Goal: Task Accomplishment & Management: Complete application form

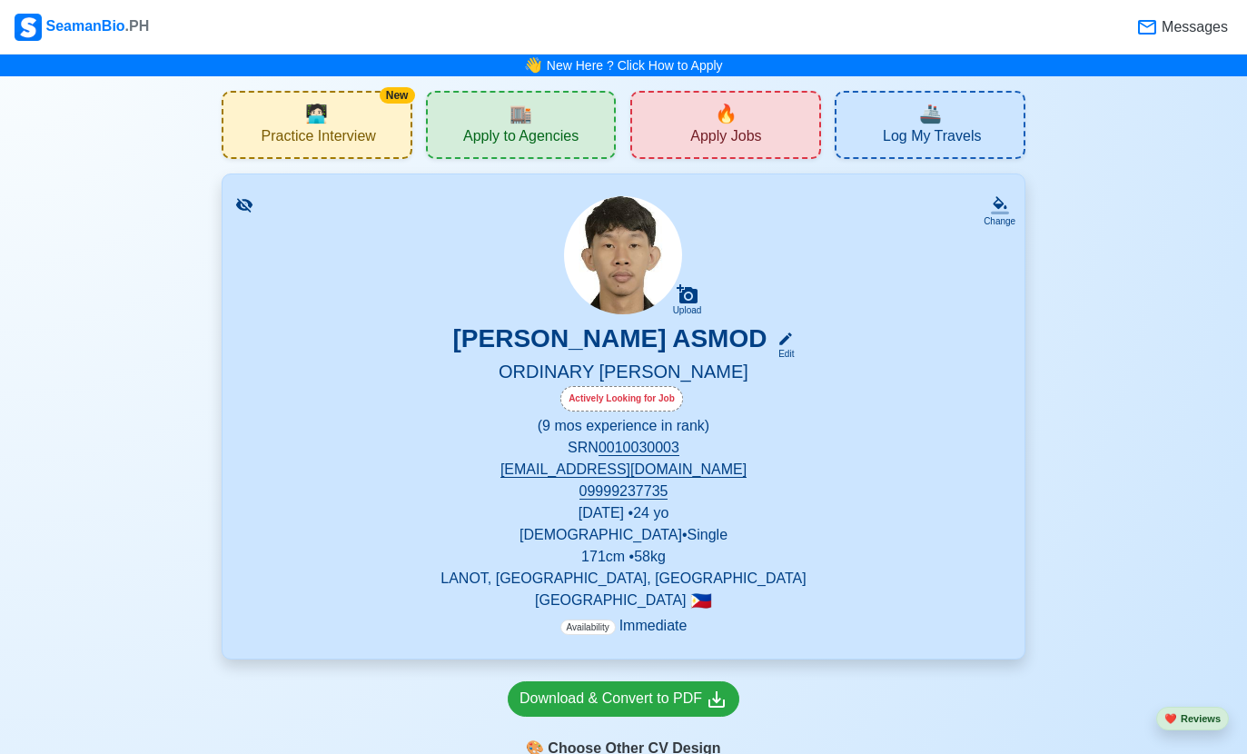
scroll to position [35, 0]
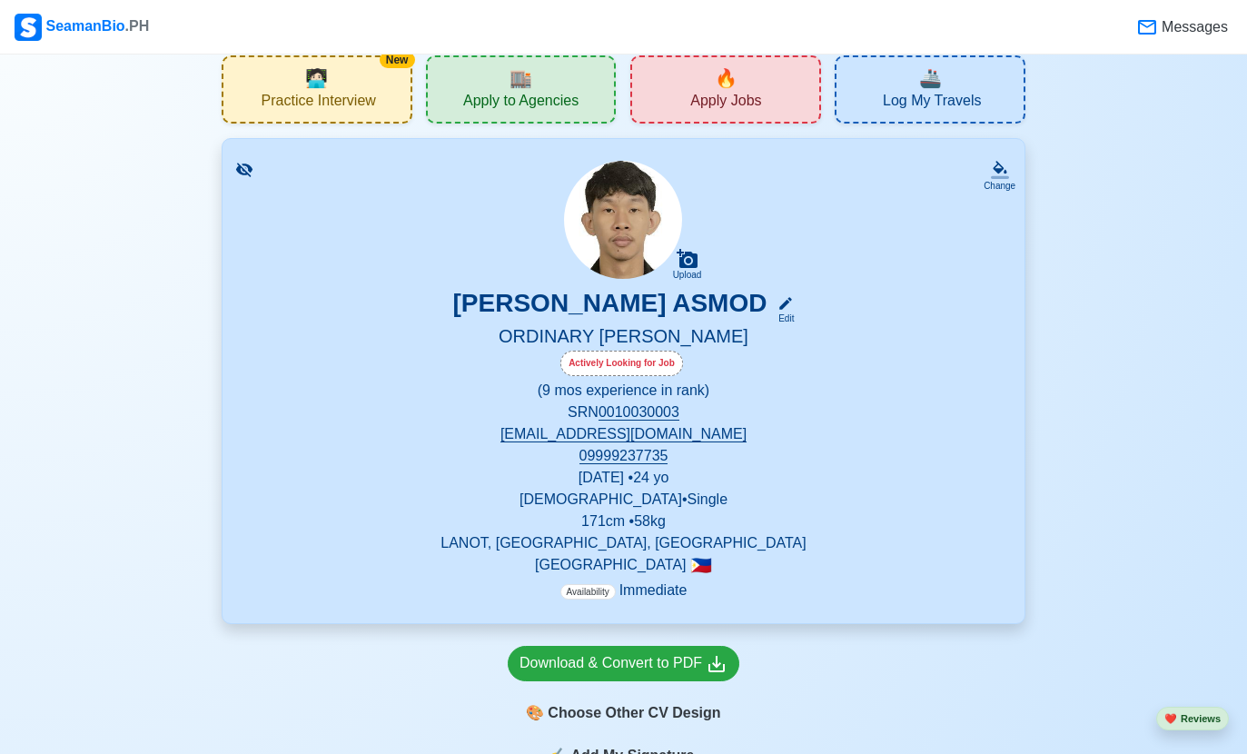
click at [772, 102] on div "🔥 Apply Jobs" at bounding box center [725, 89] width 191 height 68
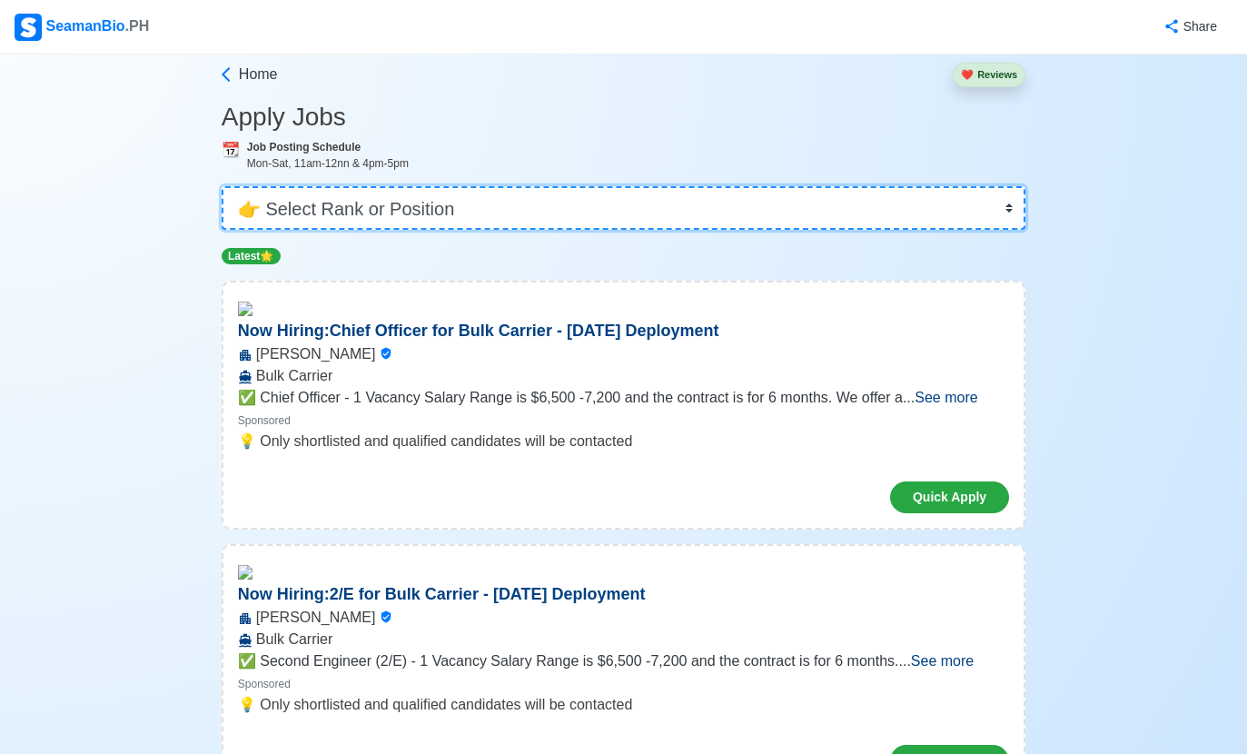
click at [805, 208] on select "👉 Select Rank or Position Master Chief Officer 2nd Officer 3rd Officer Junior O…" at bounding box center [624, 208] width 804 height 44
select select "Ordinary [PERSON_NAME]"
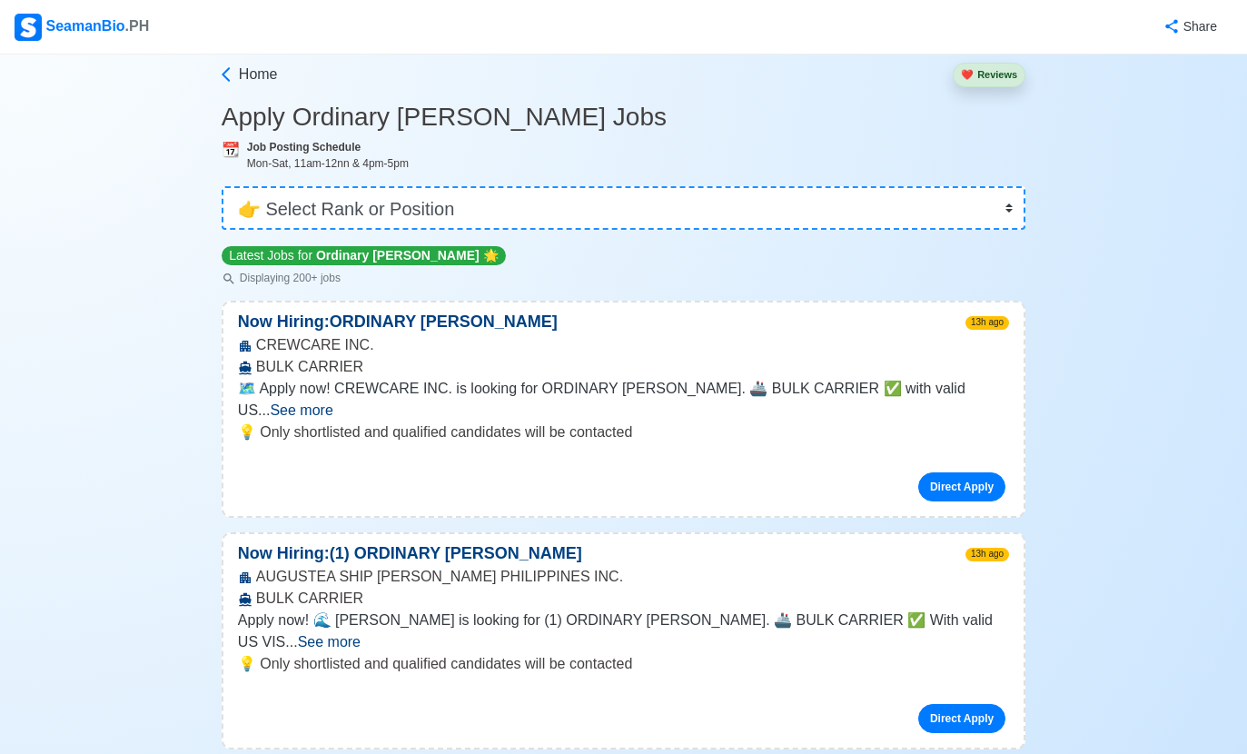
click at [971, 472] on link "Direct Apply" at bounding box center [961, 486] width 87 height 29
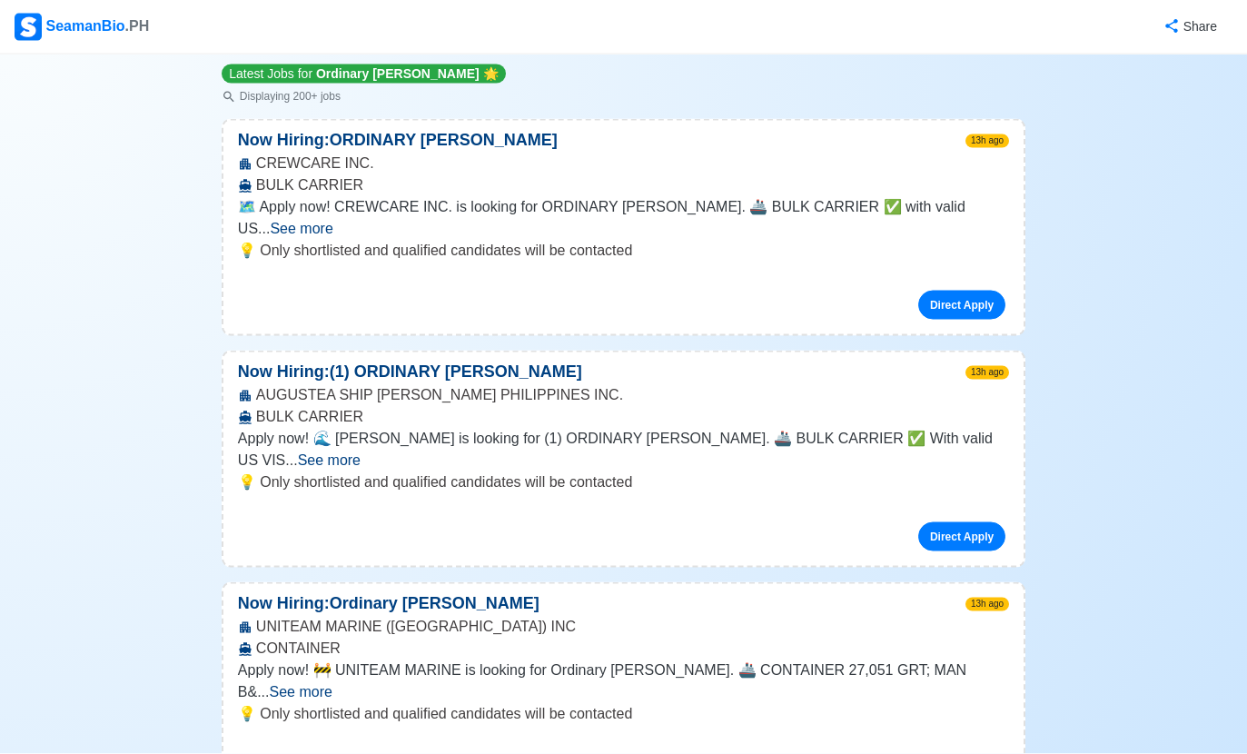
scroll to position [225, 0]
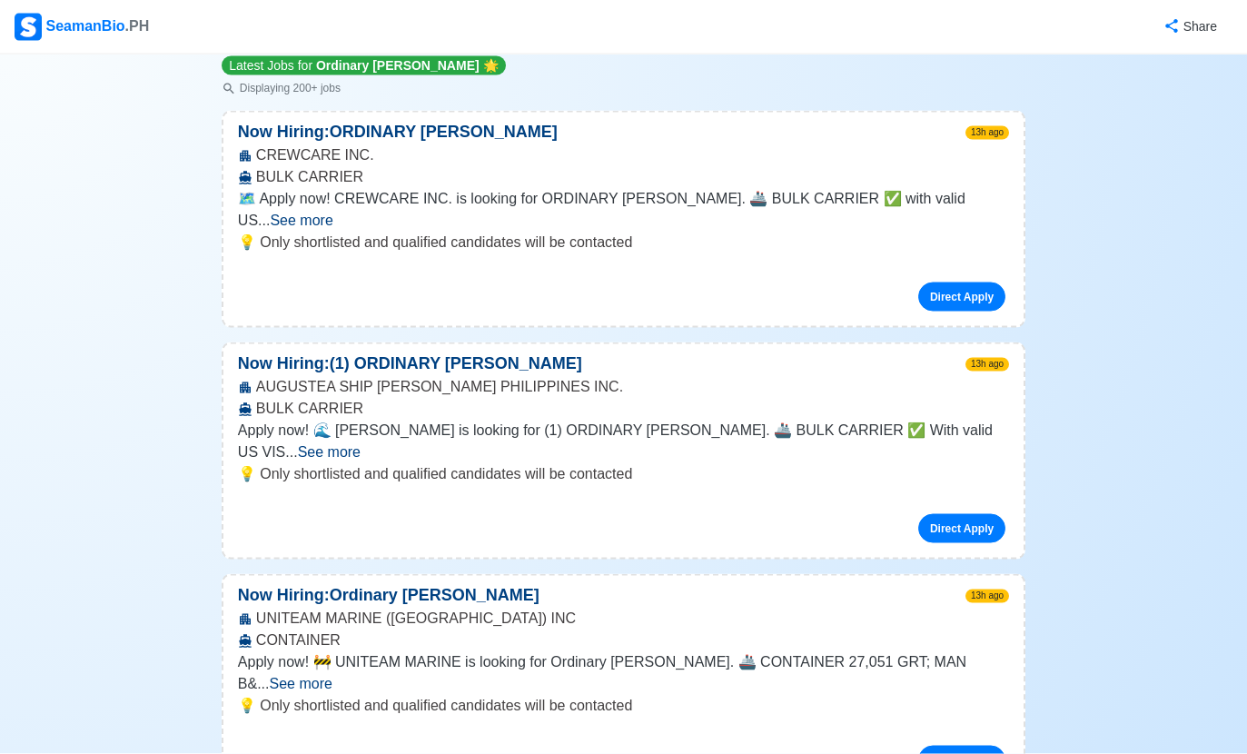
click at [963, 514] on link "Direct Apply" at bounding box center [961, 528] width 87 height 29
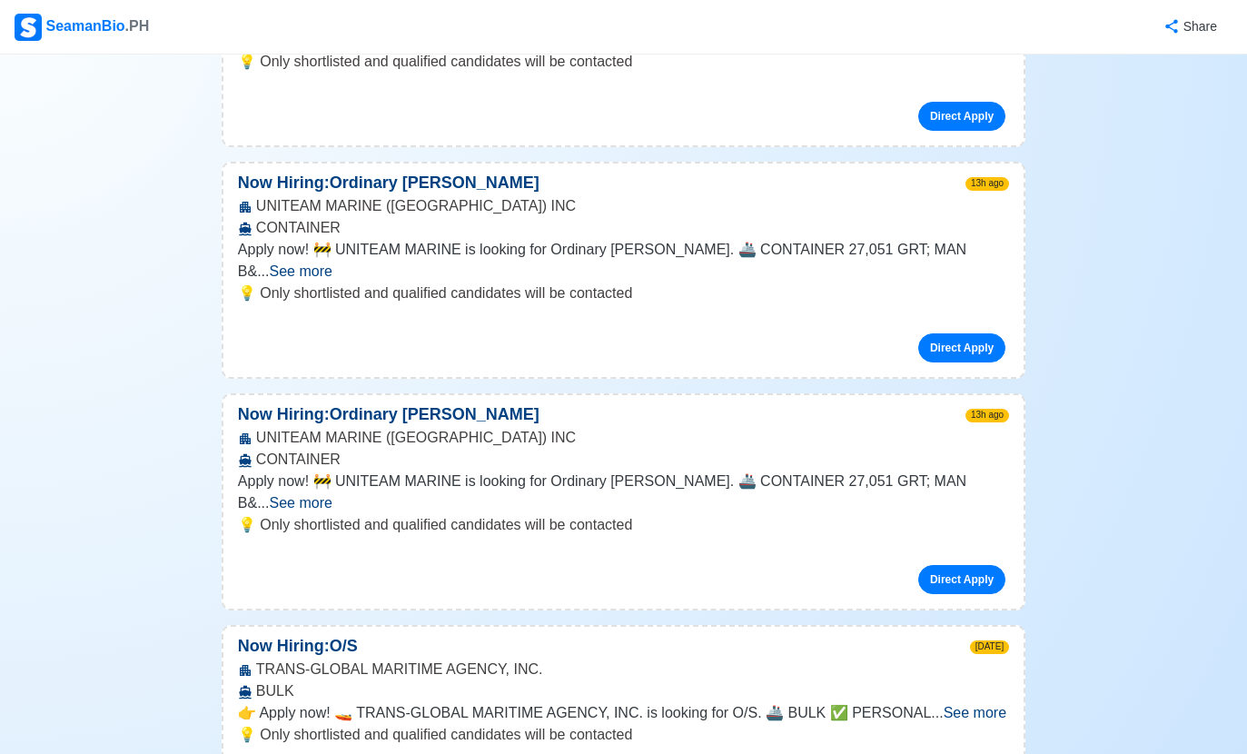
scroll to position [602, 0]
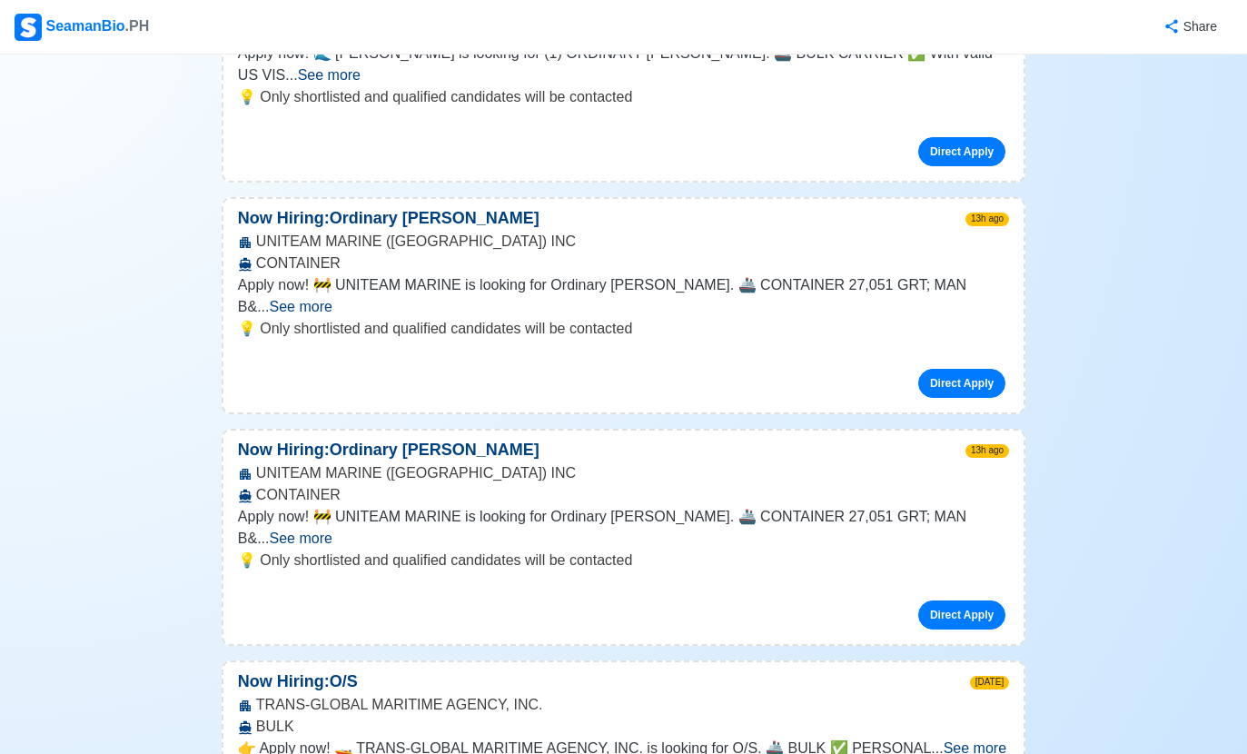
click at [947, 369] on link "Direct Apply" at bounding box center [961, 383] width 87 height 29
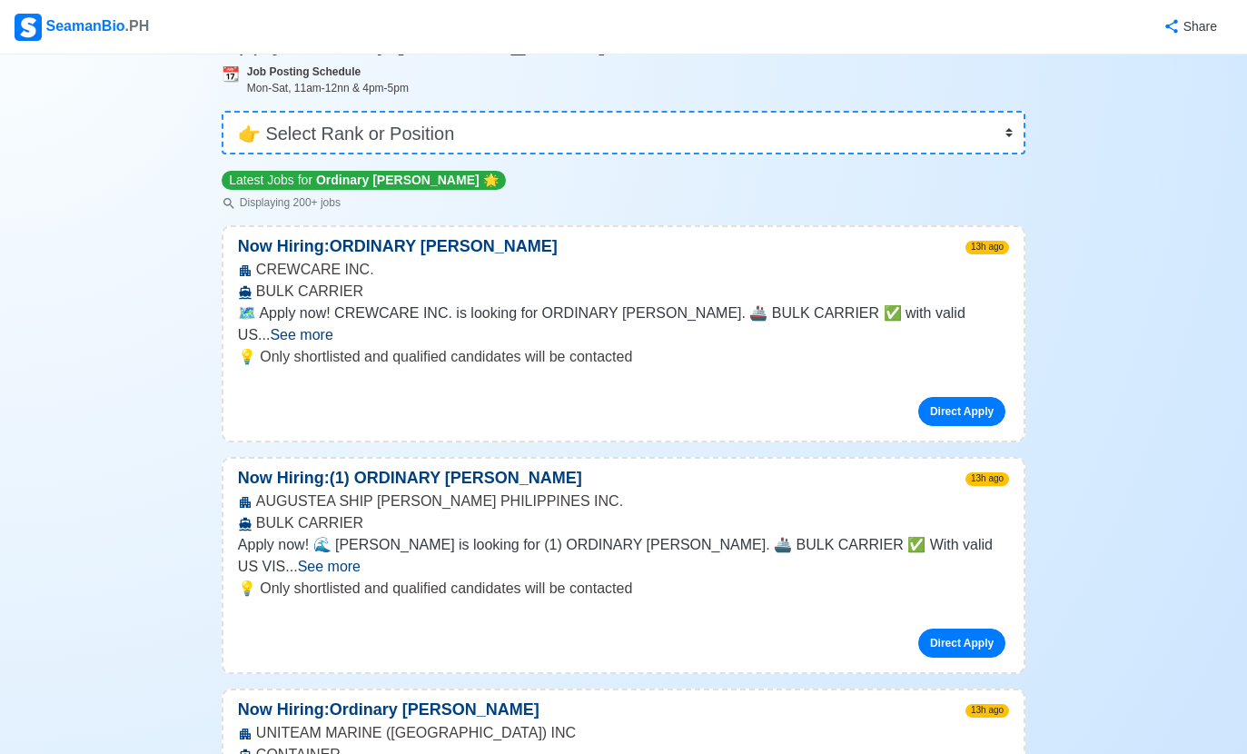
scroll to position [0, 0]
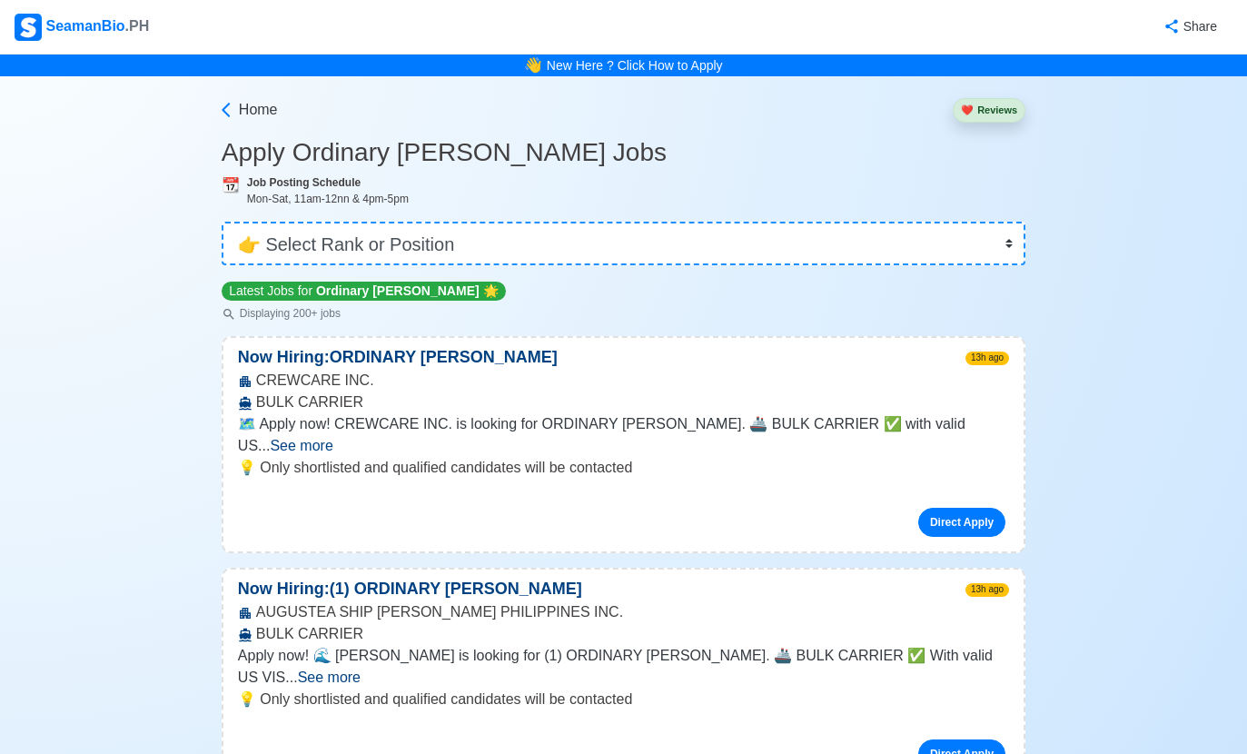
click at [239, 100] on span "Home" at bounding box center [258, 110] width 39 height 22
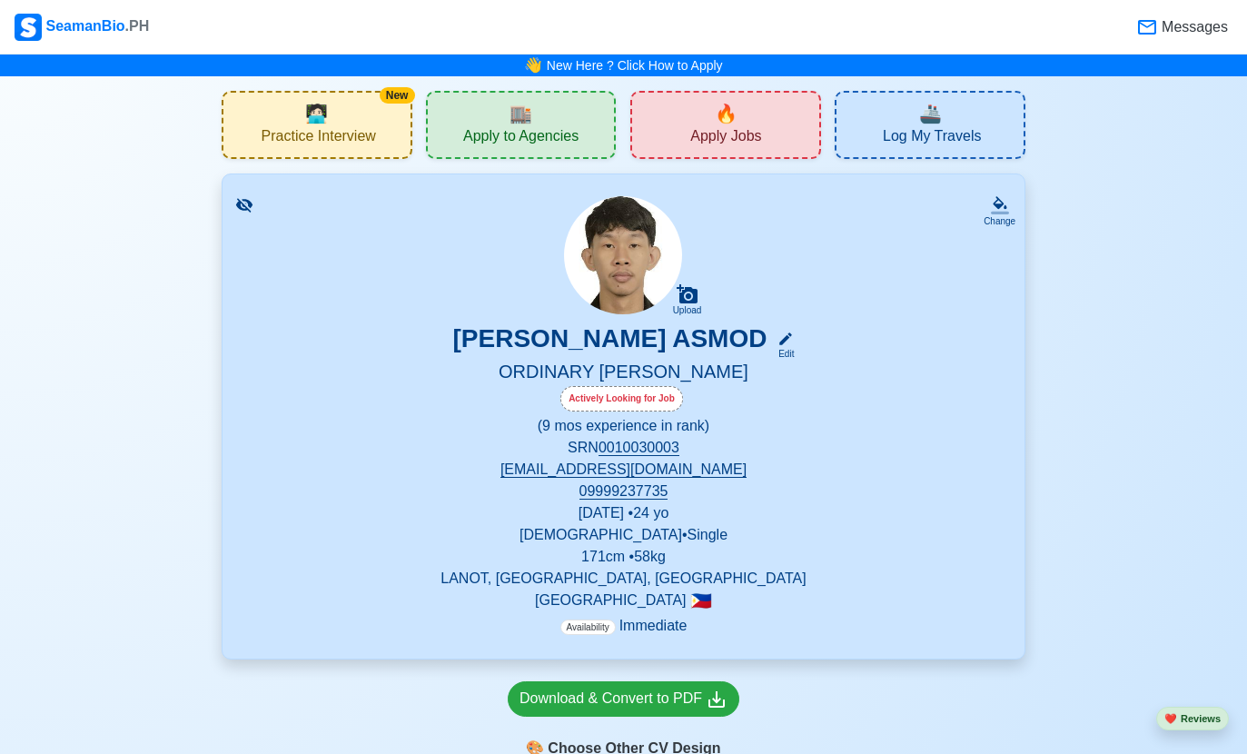
click at [593, 115] on div "🏬 Apply to Agencies" at bounding box center [521, 125] width 191 height 68
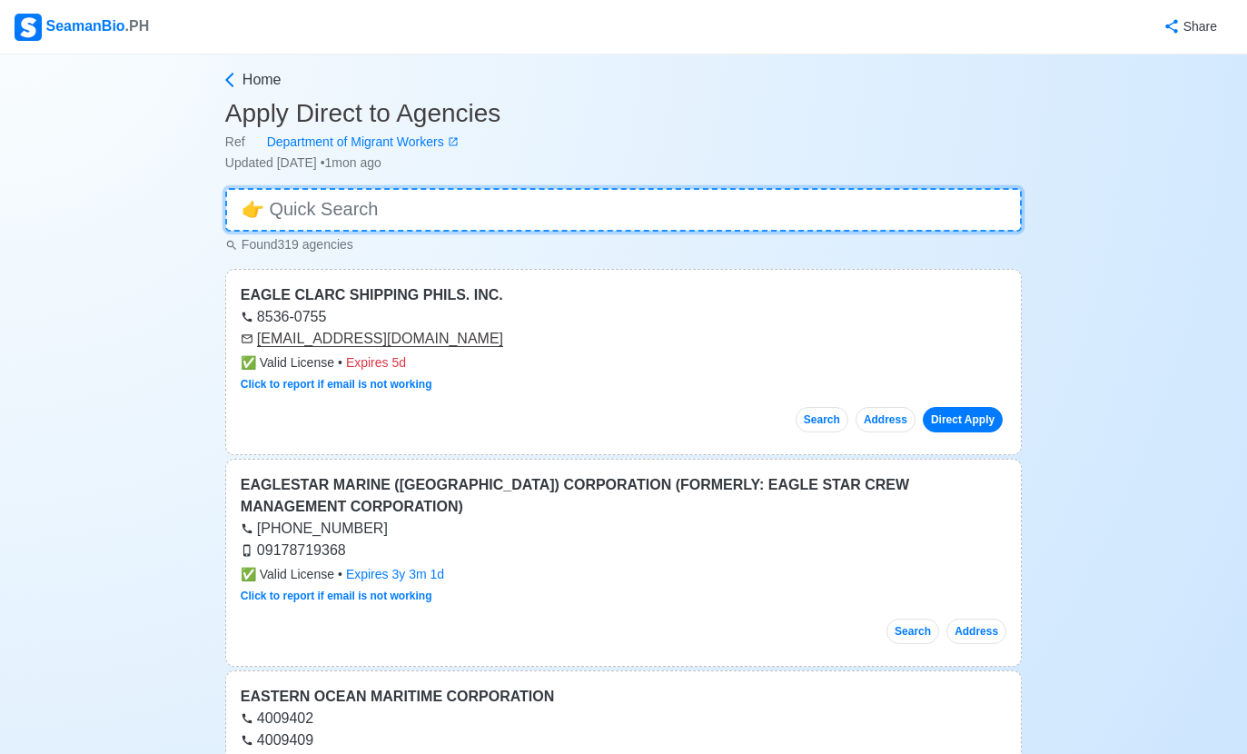
click at [590, 199] on input at bounding box center [623, 210] width 797 height 44
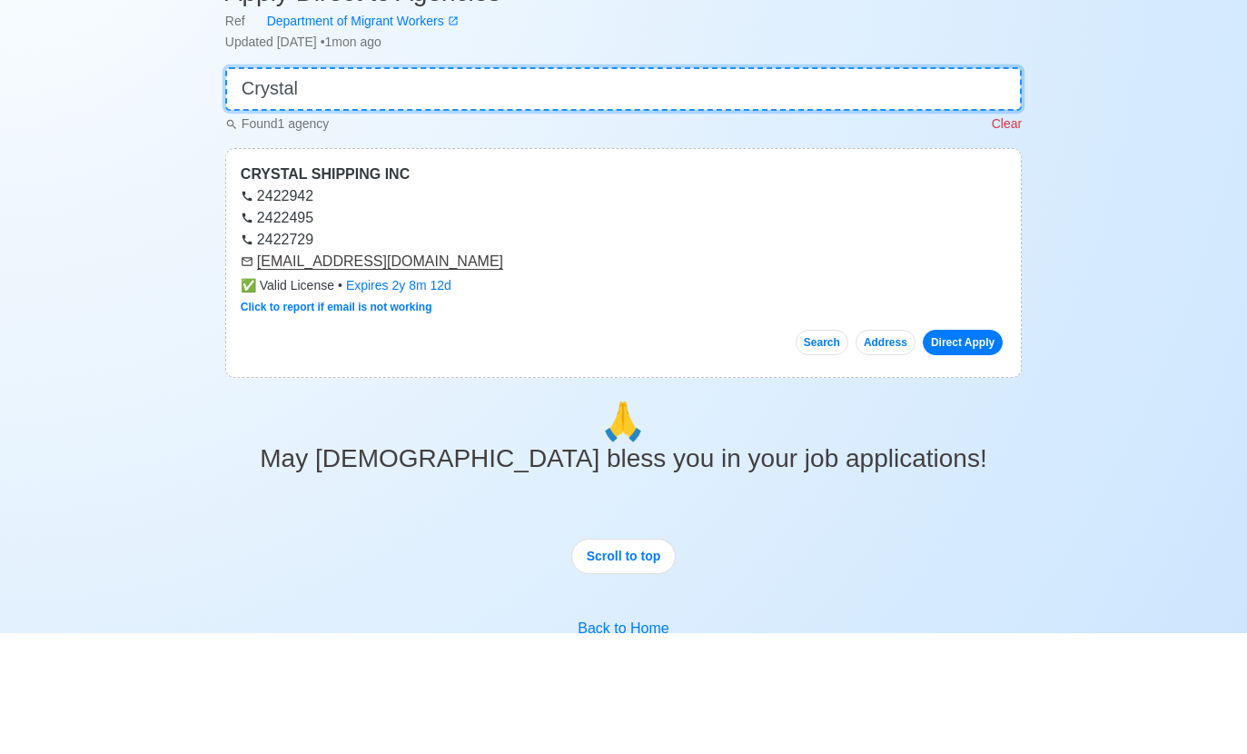
type input "Crystal"
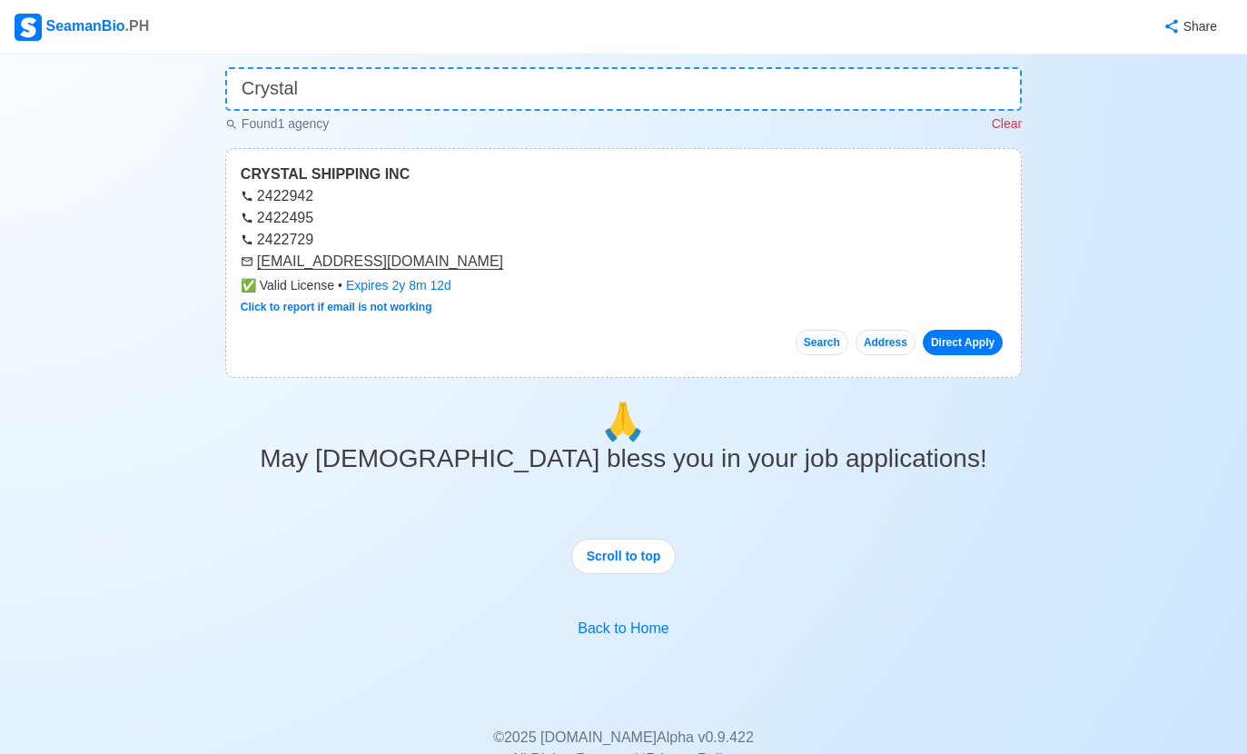
click at [680, 5] on div "Share" at bounding box center [692, 27] width 1082 height 50
click at [720, 232] on div "2422729" at bounding box center [624, 240] width 766 height 22
click at [947, 363] on div "CRYSTAL SHIPPING INC 2422942 2422495 2422729 [EMAIL_ADDRESS][DOMAIN_NAME] ✅ Val…" at bounding box center [623, 263] width 797 height 230
click at [959, 347] on link "Direct Apply" at bounding box center [963, 342] width 80 height 25
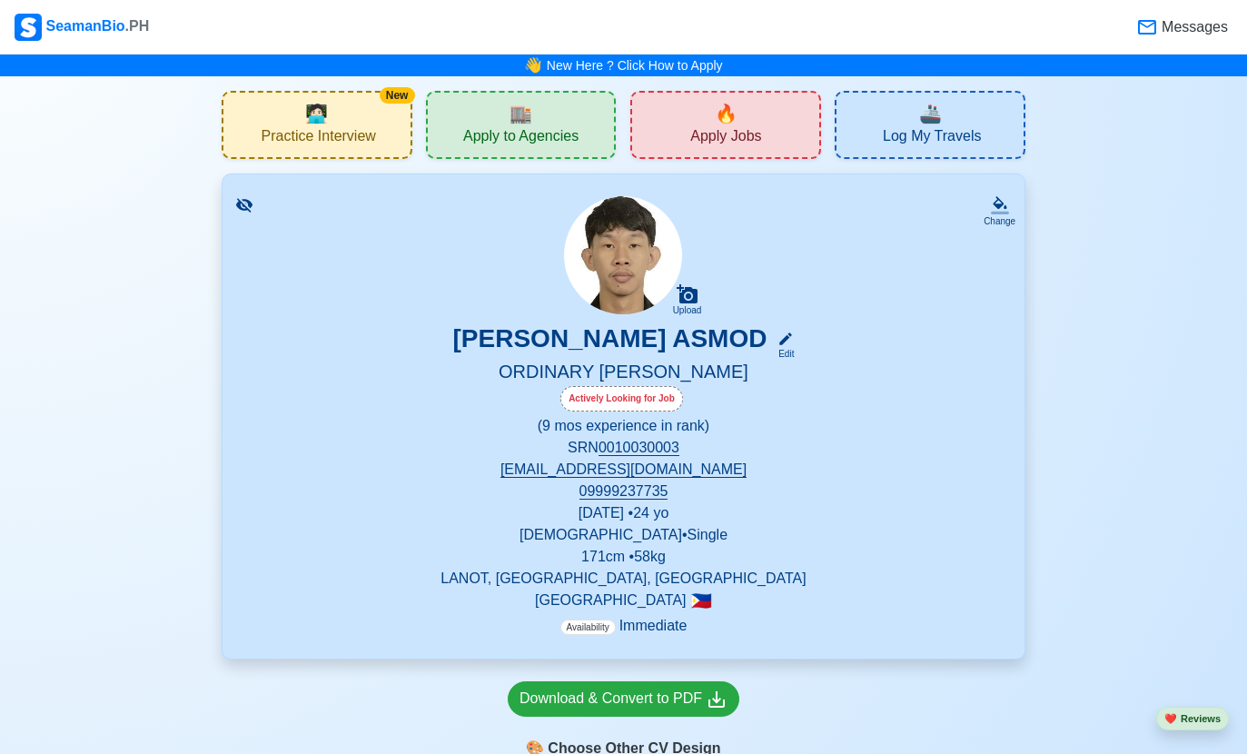
click at [570, 132] on span "Apply to Agencies" at bounding box center [520, 138] width 115 height 23
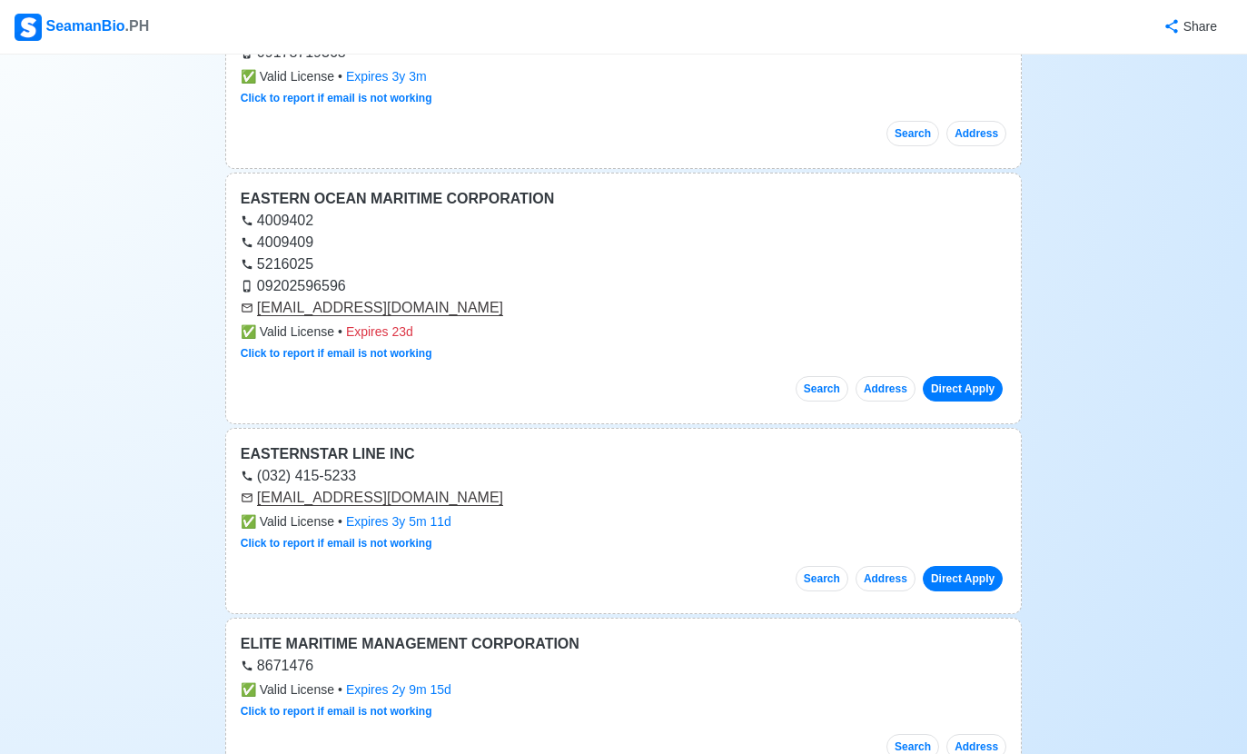
scroll to position [307, 0]
click at [973, 388] on link "Direct Apply" at bounding box center [963, 389] width 80 height 25
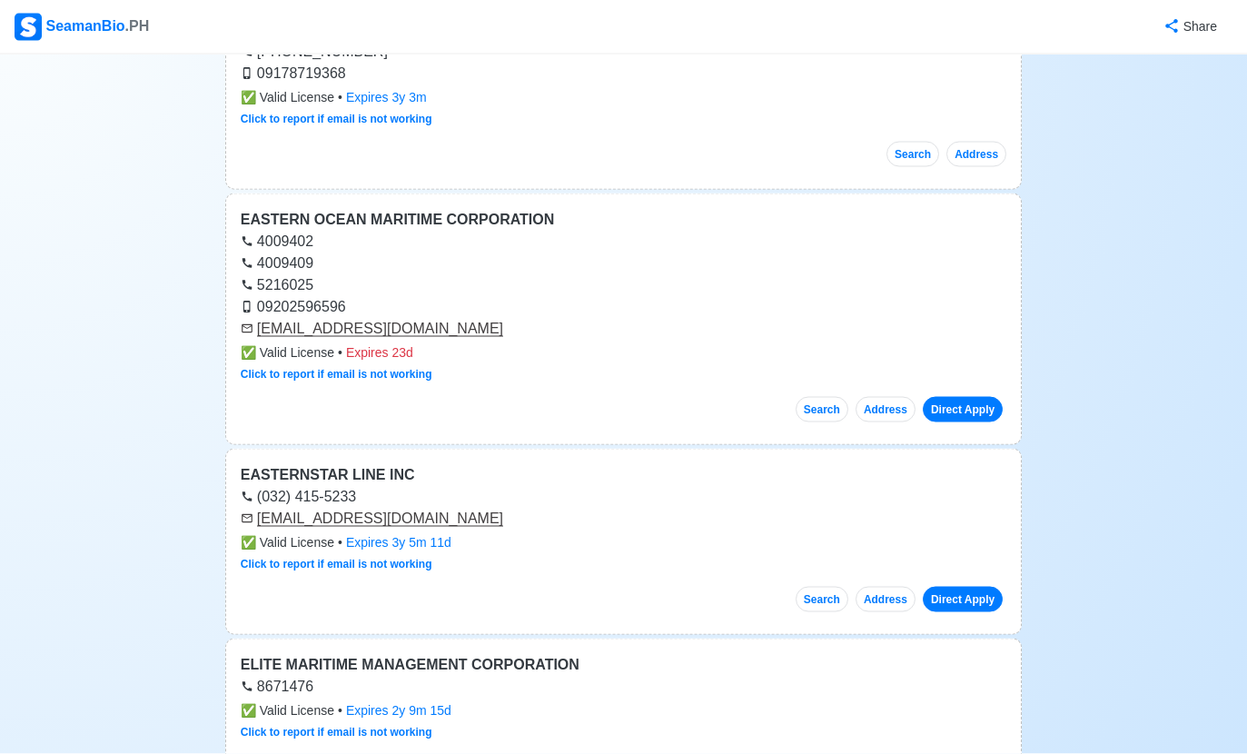
scroll to position [288, 0]
click at [969, 592] on link "Direct Apply" at bounding box center [963, 598] width 80 height 25
